Goal: Transaction & Acquisition: Purchase product/service

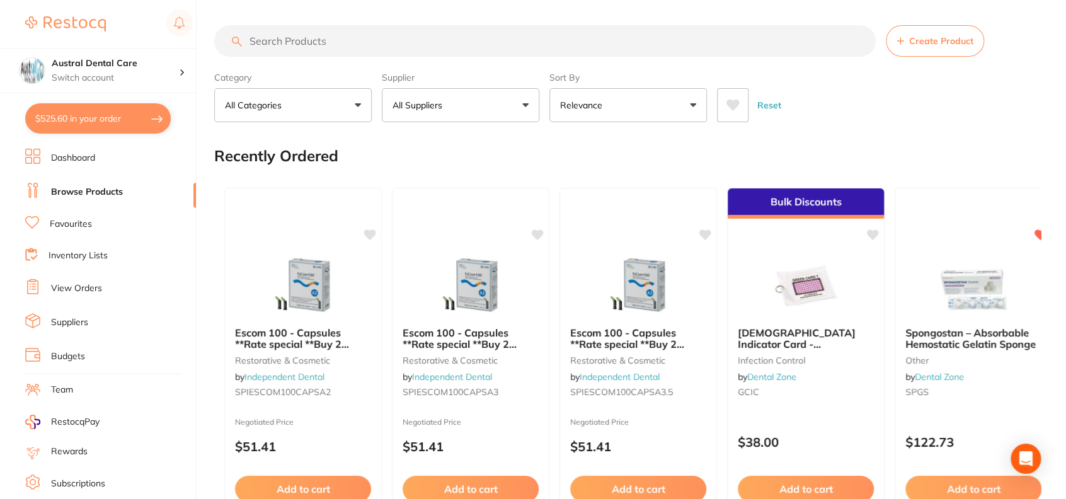
click at [120, 121] on button "$525.60 in your order" at bounding box center [98, 118] width 146 height 30
checkbox input "true"
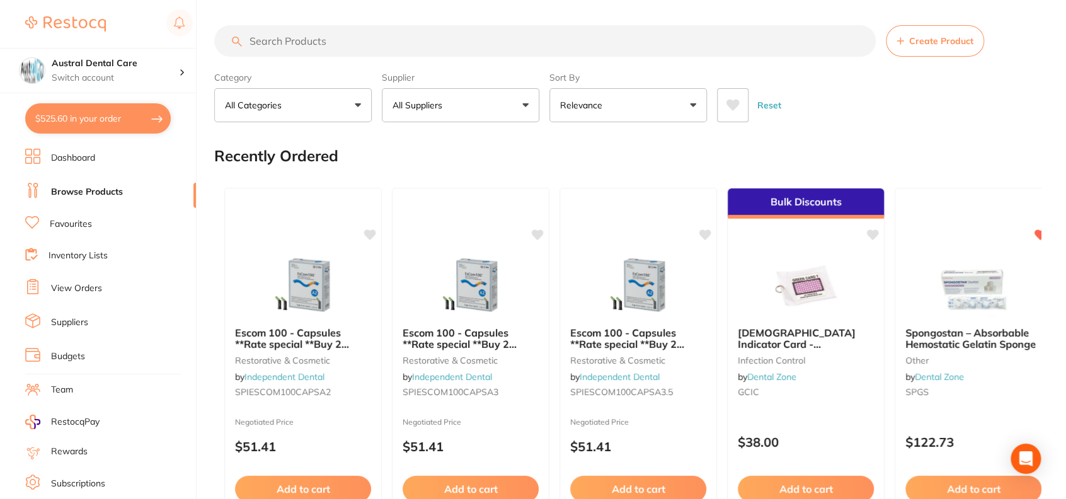
checkbox input "true"
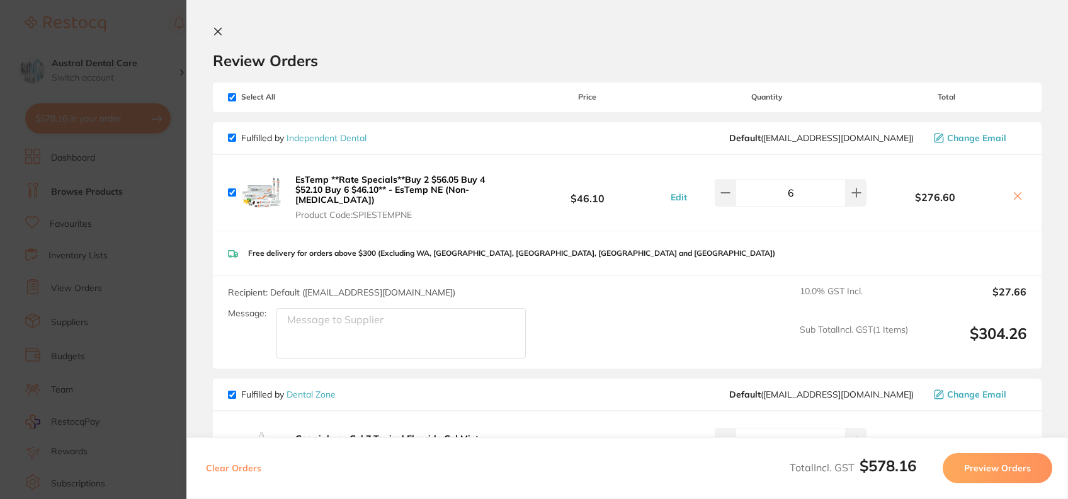
click at [142, 49] on section "Update RRP Set your pre negotiated price for this item. Item Agreed RRP (excl. …" at bounding box center [534, 249] width 1068 height 499
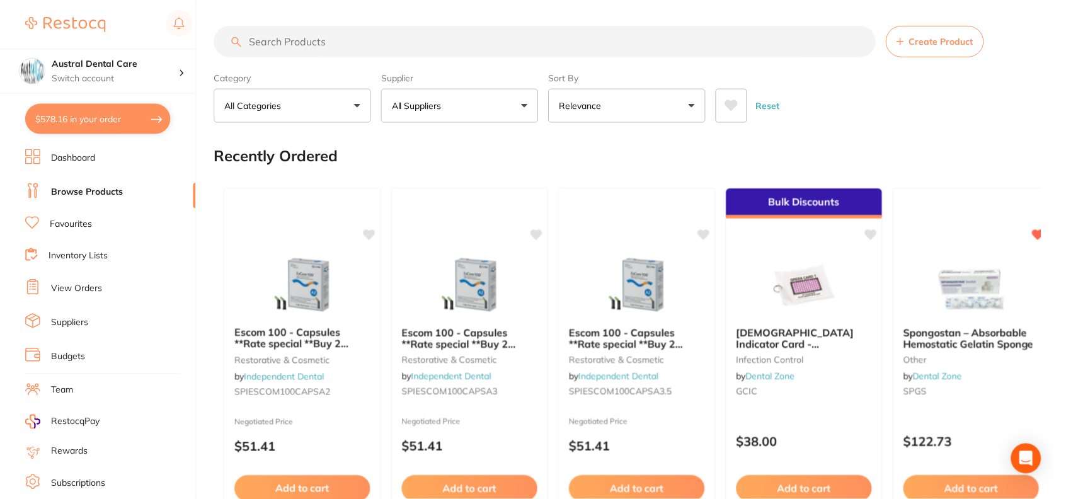
scroll to position [1, 0]
click at [338, 50] on input "search" at bounding box center [544, 40] width 661 height 31
type input "a"
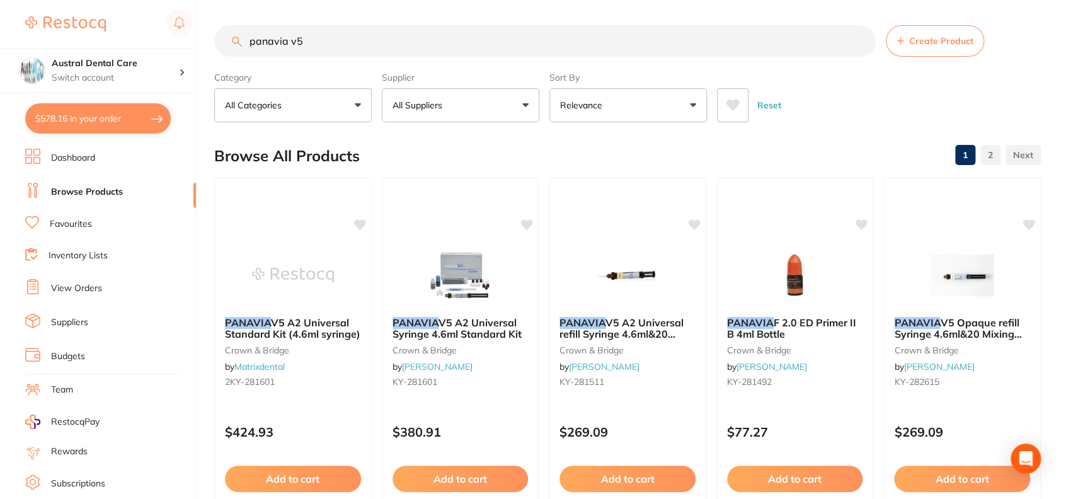
type input "panavia v5"
